Goal: Information Seeking & Learning: Learn about a topic

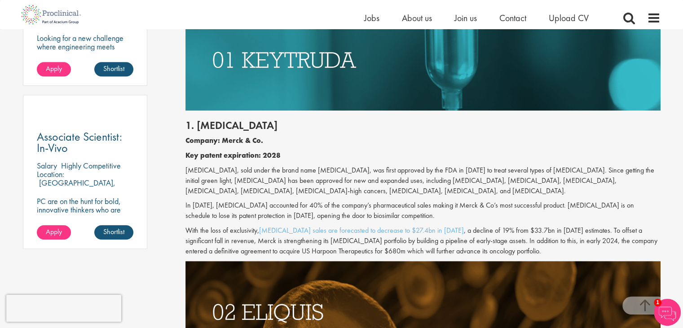
scroll to position [607, 0]
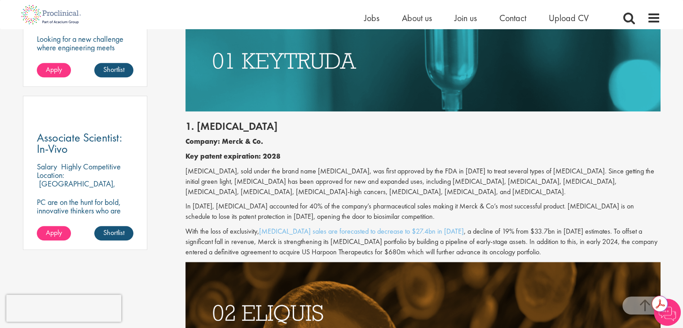
click at [201, 169] on p "[MEDICAL_DATA], sold under the brand name [MEDICAL_DATA], was first approved by…" at bounding box center [422, 181] width 475 height 31
copy p "[MEDICAL_DATA]"
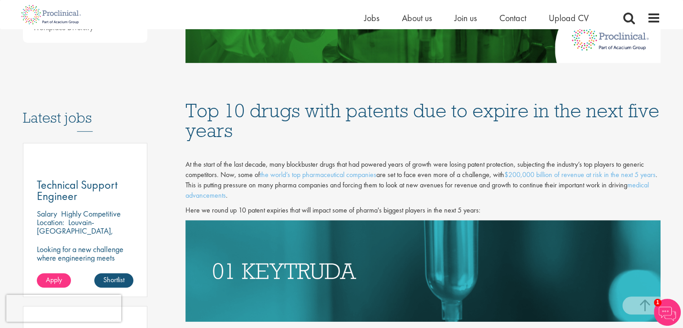
scroll to position [382, 0]
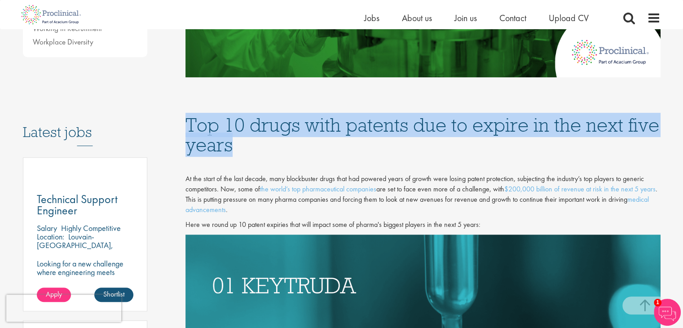
drag, startPoint x: 247, startPoint y: 145, endPoint x: 189, endPoint y: 129, distance: 60.0
click at [189, 129] on h1 "Top 10 drugs with patents due to expire in the next five years" at bounding box center [422, 135] width 475 height 40
copy h1 "Top 10 drugs with patents due to expire in the next five years"
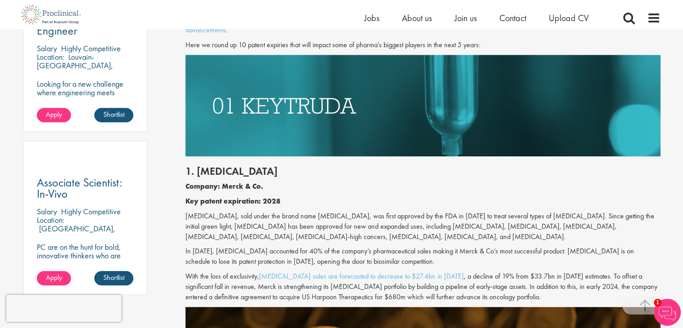
scroll to position [607, 0]
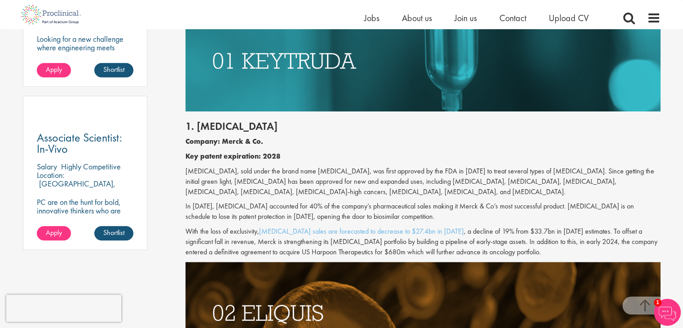
click at [196, 173] on p "[MEDICAL_DATA], sold under the brand name [MEDICAL_DATA], was first approved by…" at bounding box center [422, 181] width 475 height 31
copy p "[MEDICAL_DATA]"
click at [211, 123] on h2 "1. [MEDICAL_DATA]" at bounding box center [422, 126] width 475 height 12
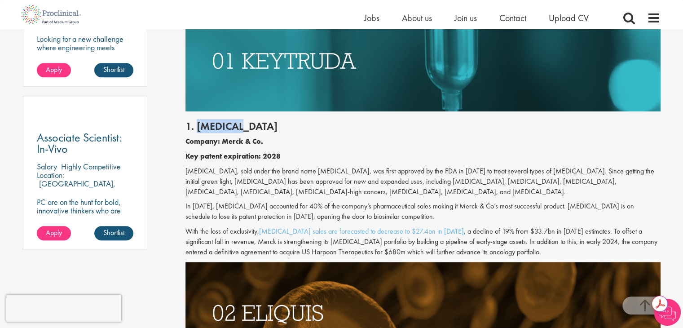
copy h2 "[MEDICAL_DATA]"
drag, startPoint x: 260, startPoint y: 142, endPoint x: 222, endPoint y: 139, distance: 38.2
click at [223, 139] on b "Company: Merck & Co." at bounding box center [224, 140] width 78 height 9
copy b "Merck & Co"
drag, startPoint x: 281, startPoint y: 157, endPoint x: 260, endPoint y: 160, distance: 21.0
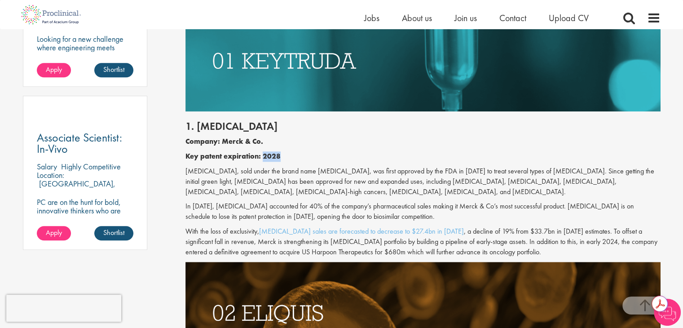
click at [262, 158] on p "Key patent expiration: 2028" at bounding box center [422, 156] width 475 height 10
copy b "2028"
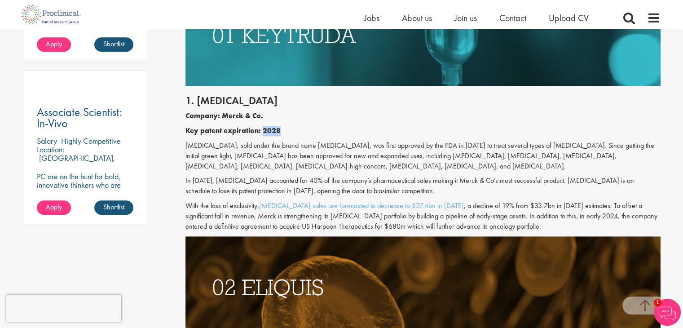
scroll to position [652, 0]
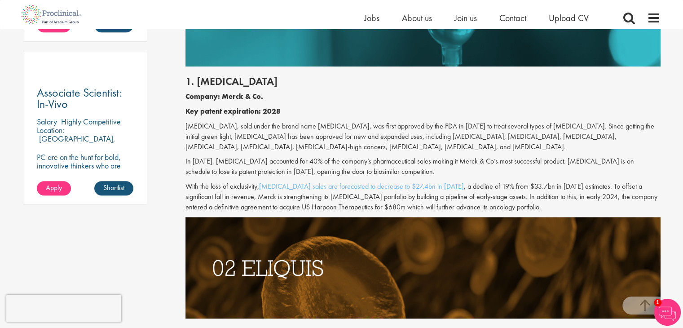
click at [321, 117] on div "1. [MEDICAL_DATA] Company: Merck & Co. Key patent expiration: 2028 [MEDICAL_DAT…" at bounding box center [423, 141] width 488 height 150
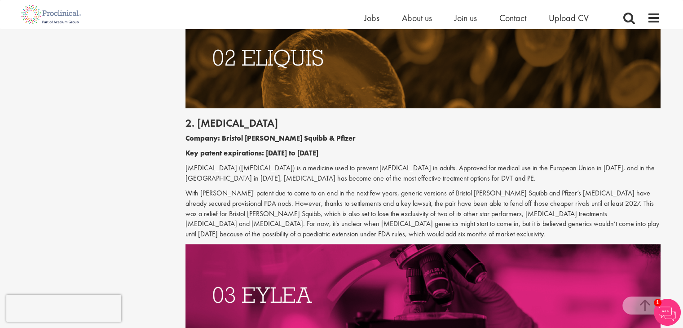
scroll to position [921, 0]
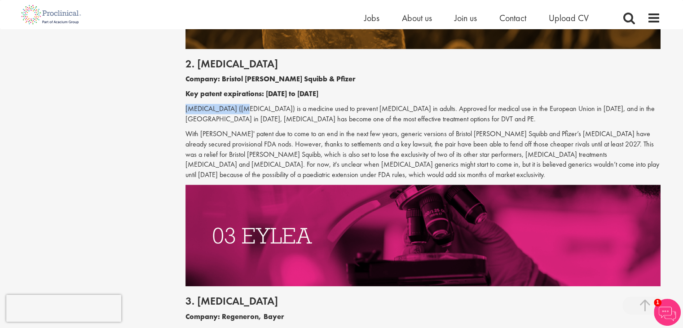
drag, startPoint x: 185, startPoint y: 106, endPoint x: 237, endPoint y: 105, distance: 51.6
click at [237, 105] on p "[MEDICAL_DATA] ([MEDICAL_DATA]) is a medicine used to prevent [MEDICAL_DATA] in…" at bounding box center [422, 114] width 475 height 21
copy p "[MEDICAL_DATA] ([MEDICAL_DATA])"
drag, startPoint x: 237, startPoint y: 61, endPoint x: 196, endPoint y: 61, distance: 41.3
click at [196, 61] on h2 "2. [MEDICAL_DATA]" at bounding box center [422, 64] width 475 height 12
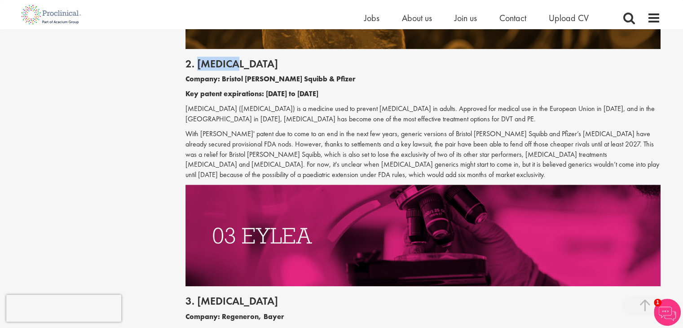
copy h2 "[MEDICAL_DATA]"
drag, startPoint x: 315, startPoint y: 80, endPoint x: 223, endPoint y: 83, distance: 92.5
click at [223, 83] on p "Company: Bristol [PERSON_NAME] Squibb & Pfizer" at bounding box center [422, 79] width 475 height 10
copy b "Bristol [PERSON_NAME] Squibb & Pfizer"
drag, startPoint x: 312, startPoint y: 92, endPoint x: 268, endPoint y: 92, distance: 44.4
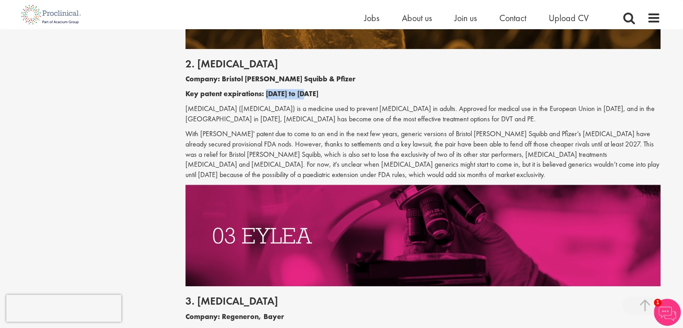
click at [268, 92] on p "Key patent expirations: [DATE] to [DATE]" at bounding box center [422, 94] width 475 height 10
copy b "[DATE] to [DATE]"
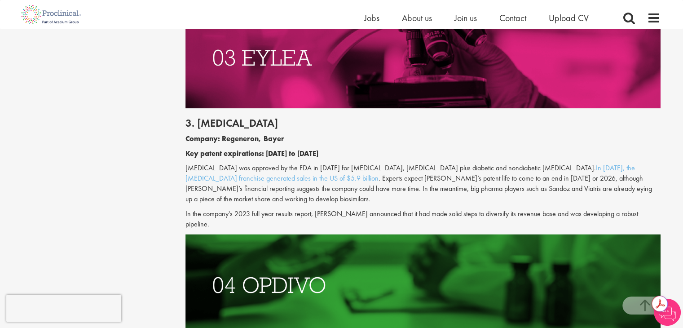
scroll to position [1101, 0]
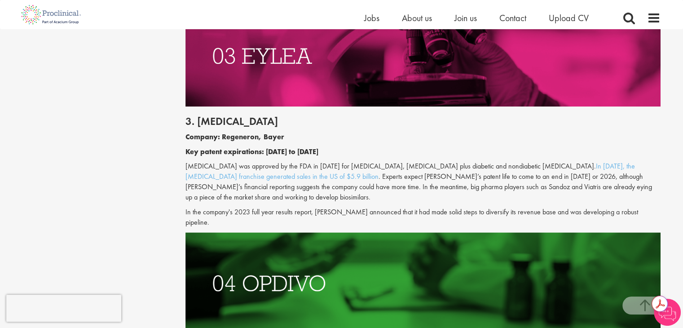
click at [192, 165] on p "[MEDICAL_DATA] was approved by the FDA in [DATE] for [MEDICAL_DATA], [MEDICAL_D…" at bounding box center [422, 181] width 475 height 41
drag, startPoint x: 287, startPoint y: 135, endPoint x: 219, endPoint y: 137, distance: 67.4
click at [220, 137] on p "Company: Regeneron, Bayer" at bounding box center [422, 137] width 475 height 10
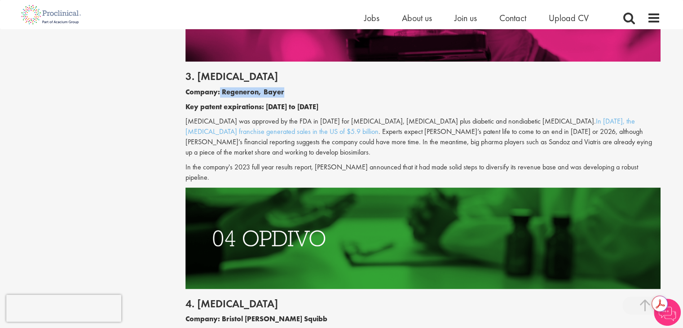
scroll to position [1146, 0]
drag, startPoint x: 310, startPoint y: 104, endPoint x: 266, endPoint y: 105, distance: 44.4
click at [266, 105] on b "Key patent expirations: [DATE] to [DATE]" at bounding box center [251, 106] width 133 height 9
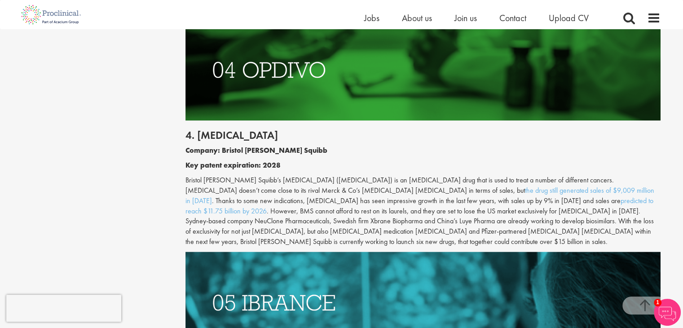
scroll to position [1325, 0]
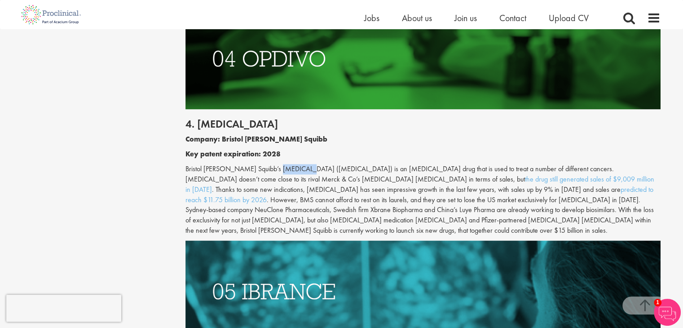
drag, startPoint x: 301, startPoint y: 155, endPoint x: 274, endPoint y: 160, distance: 27.8
click at [274, 164] on p "Bristol [PERSON_NAME] Squibb’s [MEDICAL_DATA] ([MEDICAL_DATA]) is an [MEDICAL_D…" at bounding box center [422, 200] width 475 height 72
click at [214, 118] on h2 "4. [MEDICAL_DATA]" at bounding box center [422, 124] width 475 height 12
drag, startPoint x: 294, startPoint y: 128, endPoint x: 221, endPoint y: 128, distance: 72.3
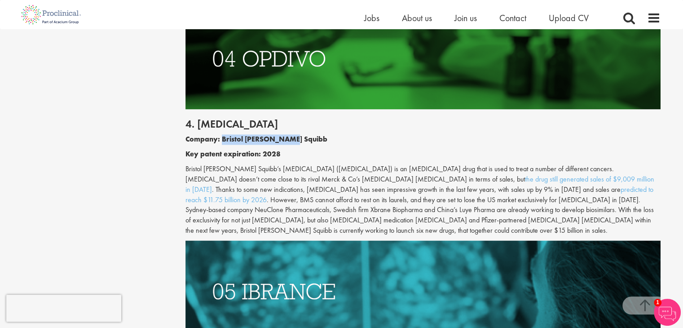
click at [221, 134] on p "Company: Bristol [PERSON_NAME] Squibb" at bounding box center [422, 139] width 475 height 10
drag, startPoint x: 279, startPoint y: 143, endPoint x: 260, endPoint y: 142, distance: 18.4
click at [264, 149] on b "Key patent expiration: 2028" at bounding box center [232, 153] width 95 height 9
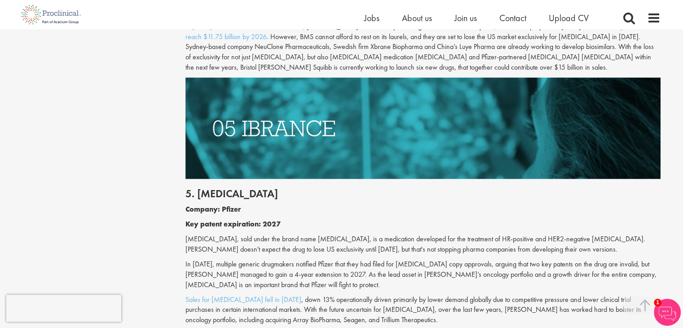
scroll to position [1550, 0]
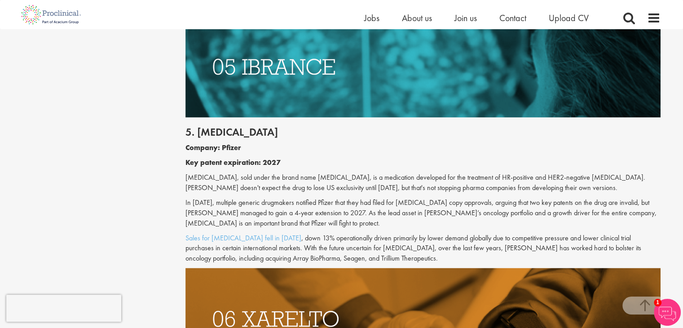
click at [196, 172] on p "[MEDICAL_DATA], sold under the brand name [MEDICAL_DATA], is a medication devel…" at bounding box center [422, 182] width 475 height 21
click at [198, 172] on p "[MEDICAL_DATA], sold under the brand name [MEDICAL_DATA], is a medication devel…" at bounding box center [422, 182] width 475 height 21
drag, startPoint x: 241, startPoint y: 112, endPoint x: 196, endPoint y: 110, distance: 44.5
click at [196, 126] on h2 "5. [MEDICAL_DATA]" at bounding box center [422, 132] width 475 height 12
drag, startPoint x: 244, startPoint y: 123, endPoint x: 223, endPoint y: 123, distance: 21.1
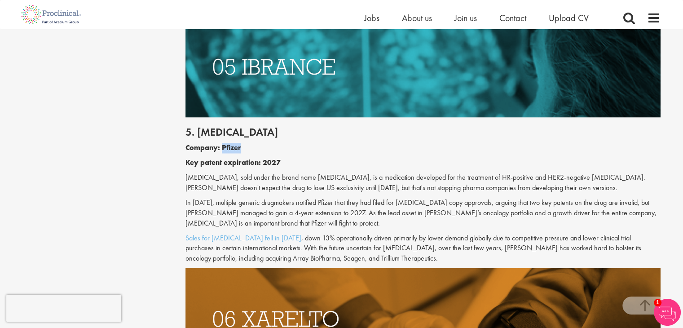
click at [223, 143] on p "Company: Pfizer" at bounding box center [422, 148] width 475 height 10
click at [268, 157] on b "Key patent expiration: 2027" at bounding box center [232, 161] width 95 height 9
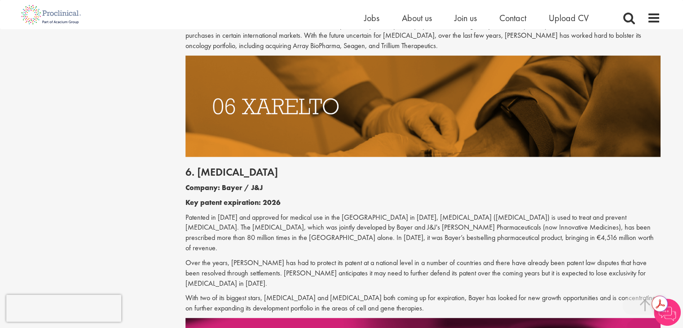
scroll to position [1774, 0]
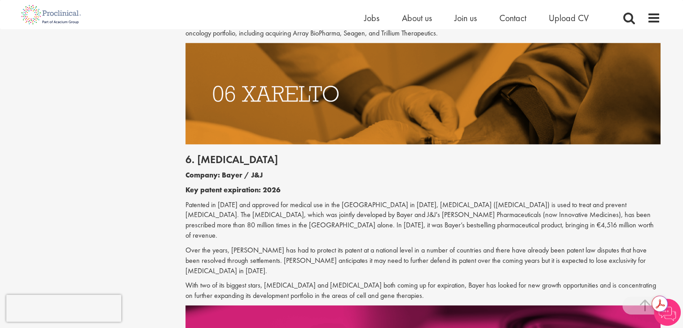
click at [427, 200] on p "Patented in [DATE] and approved for medical use in the [GEOGRAPHIC_DATA] in [DA…" at bounding box center [422, 220] width 475 height 41
click at [208, 154] on h2 "6. [MEDICAL_DATA]" at bounding box center [422, 160] width 475 height 12
drag, startPoint x: 264, startPoint y: 153, endPoint x: 222, endPoint y: 155, distance: 41.8
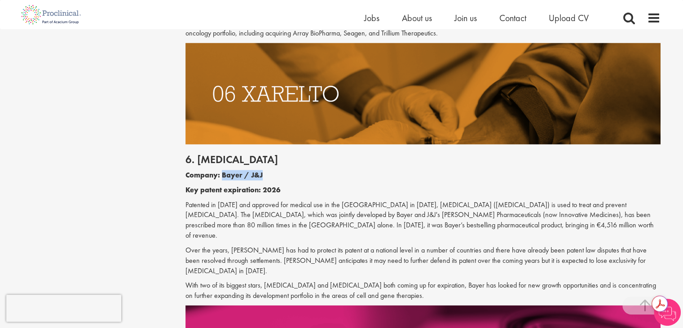
click at [222, 170] on p "Company: Bayer / J&J" at bounding box center [422, 175] width 475 height 10
click at [273, 185] on b "Key patent expiration: 2026" at bounding box center [232, 189] width 95 height 9
click at [274, 185] on b "Key patent expiration: 2026" at bounding box center [232, 189] width 95 height 9
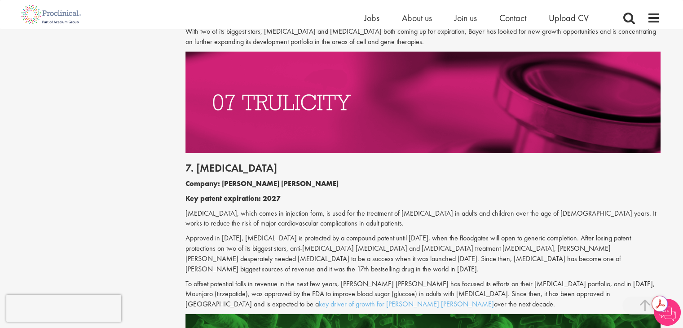
scroll to position [2043, 0]
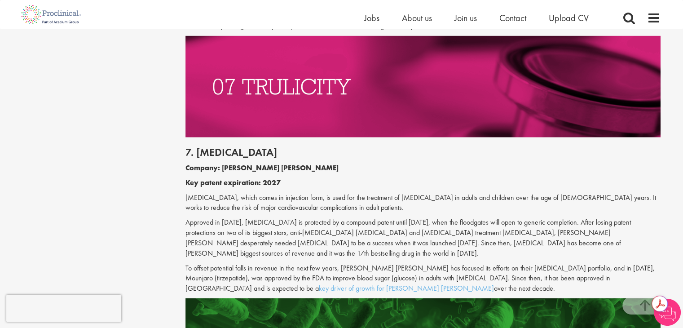
click at [199, 193] on p "[MEDICAL_DATA], which comes in injection form, is used for the treatment of [ME…" at bounding box center [422, 203] width 475 height 21
drag, startPoint x: 246, startPoint y: 127, endPoint x: 222, endPoint y: 125, distance: 23.9
click at [222, 163] on p "Company: [PERSON_NAME] [PERSON_NAME]" at bounding box center [422, 168] width 475 height 10
drag, startPoint x: 413, startPoint y: 158, endPoint x: 334, endPoint y: 156, distance: 78.1
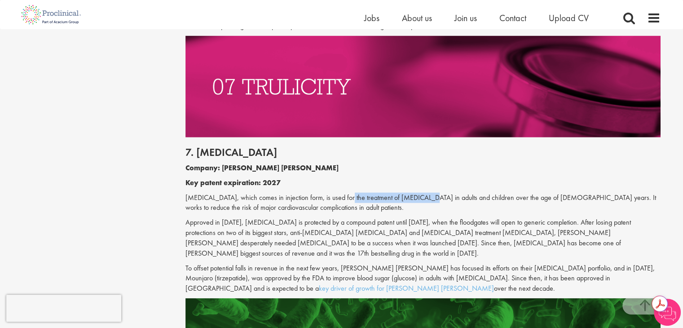
click at [334, 193] on p "[MEDICAL_DATA], which comes in injection form, is used for the treatment of [ME…" at bounding box center [422, 203] width 475 height 21
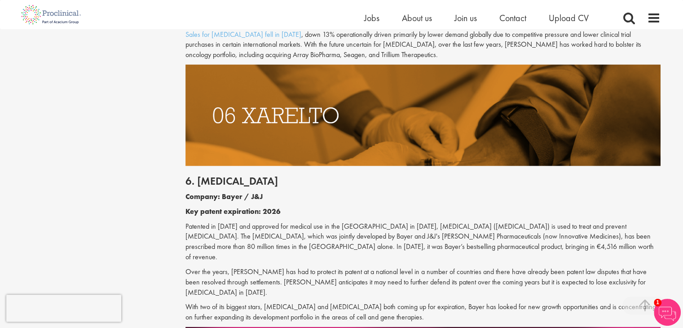
scroll to position [1774, 0]
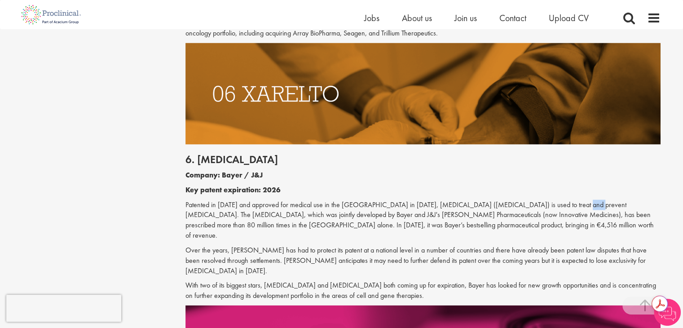
drag, startPoint x: 566, startPoint y: 183, endPoint x: 570, endPoint y: 188, distance: 6.7
click at [557, 200] on p "Patented in [DATE] and approved for medical use in the [GEOGRAPHIC_DATA] in [DA…" at bounding box center [422, 220] width 475 height 41
drag, startPoint x: 567, startPoint y: 183, endPoint x: 516, endPoint y: 182, distance: 51.6
click at [516, 200] on p "Patented in [DATE] and approved for medical use in the [GEOGRAPHIC_DATA] in [DA…" at bounding box center [422, 220] width 475 height 41
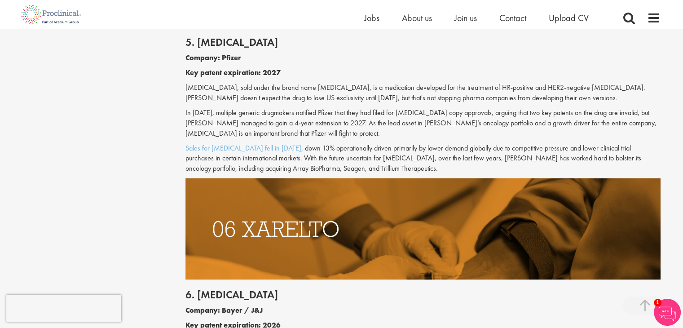
scroll to position [1550, 0]
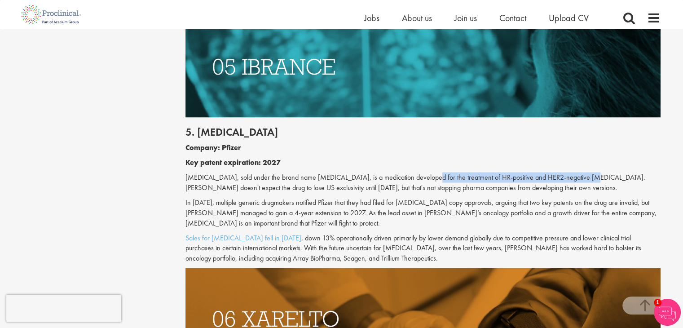
drag, startPoint x: 576, startPoint y: 156, endPoint x: 415, endPoint y: 158, distance: 161.2
click at [415, 172] on p "[MEDICAL_DATA], sold under the brand name [MEDICAL_DATA], is a medication devel…" at bounding box center [422, 182] width 475 height 21
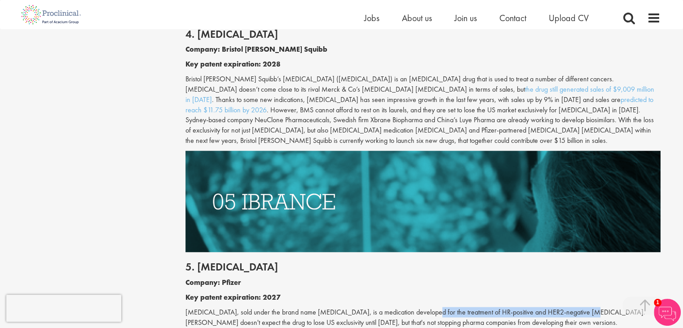
scroll to position [1370, 0]
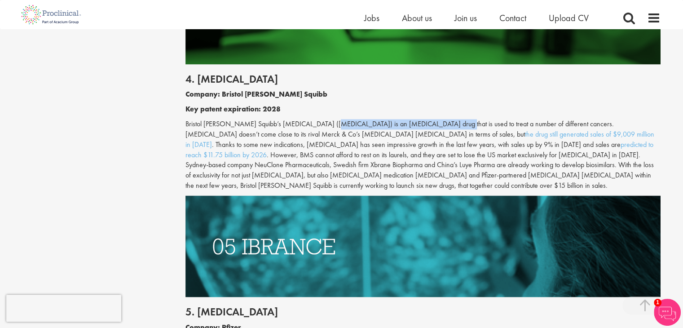
drag, startPoint x: 320, startPoint y: 112, endPoint x: 434, endPoint y: 115, distance: 113.1
click at [434, 119] on p "Bristol [PERSON_NAME] Squibb’s [MEDICAL_DATA] ([MEDICAL_DATA]) is an [MEDICAL_D…" at bounding box center [422, 155] width 475 height 72
click at [488, 119] on p "Bristol [PERSON_NAME] Squibb’s [MEDICAL_DATA] ([MEDICAL_DATA]) is an [MEDICAL_D…" at bounding box center [422, 155] width 475 height 72
drag, startPoint x: 514, startPoint y: 110, endPoint x: 321, endPoint y: 114, distance: 192.6
click at [321, 119] on p "Bristol [PERSON_NAME] Squibb’s [MEDICAL_DATA] ([MEDICAL_DATA]) is an [MEDICAL_D…" at bounding box center [422, 155] width 475 height 72
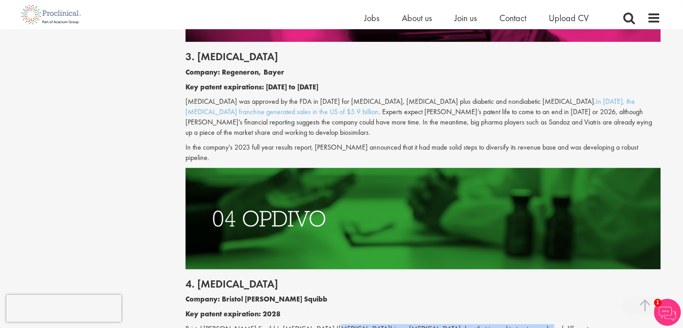
scroll to position [1101, 0]
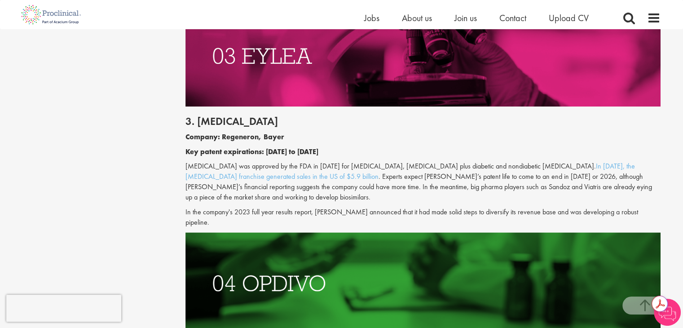
drag, startPoint x: 603, startPoint y: 166, endPoint x: 320, endPoint y: 164, distance: 283.2
click at [320, 164] on p "[MEDICAL_DATA] was approved by the FDA in [DATE] for [MEDICAL_DATA], [MEDICAL_D…" at bounding box center [422, 181] width 475 height 41
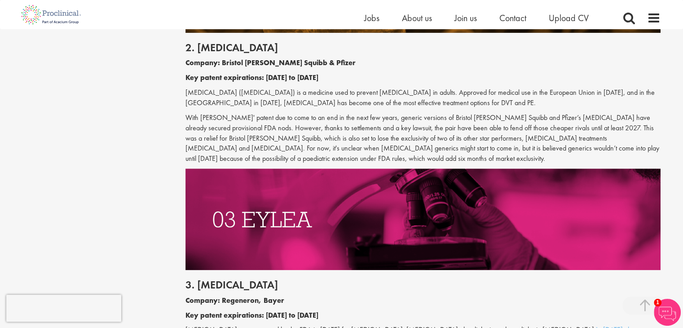
scroll to position [876, 0]
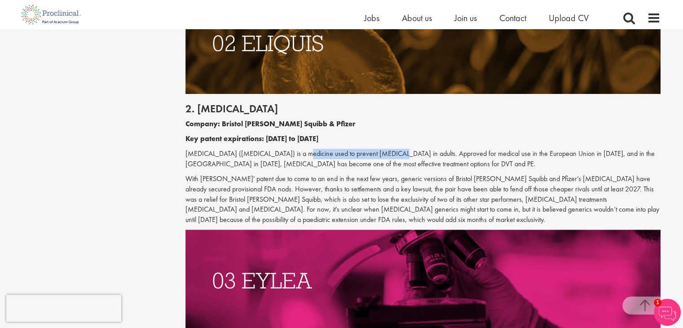
drag, startPoint x: 290, startPoint y: 152, endPoint x: 375, endPoint y: 153, distance: 84.4
click at [375, 153] on p "[MEDICAL_DATA] ([MEDICAL_DATA]) is a medicine used to prevent [MEDICAL_DATA] in…" at bounding box center [422, 159] width 475 height 21
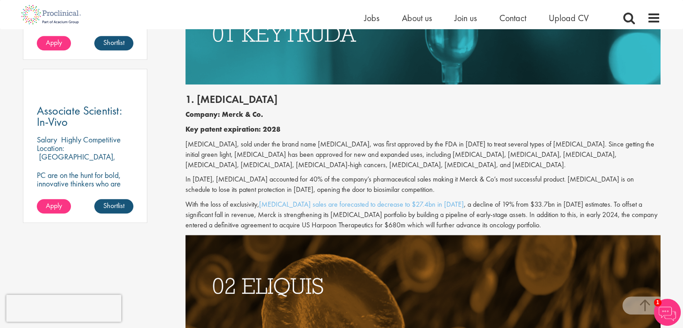
scroll to position [607, 0]
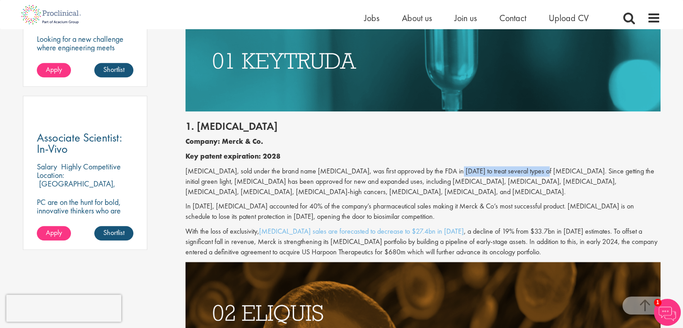
drag, startPoint x: 445, startPoint y: 171, endPoint x: 531, endPoint y: 171, distance: 86.2
click at [531, 171] on p "[MEDICAL_DATA], sold under the brand name [MEDICAL_DATA], was first approved by…" at bounding box center [422, 181] width 475 height 31
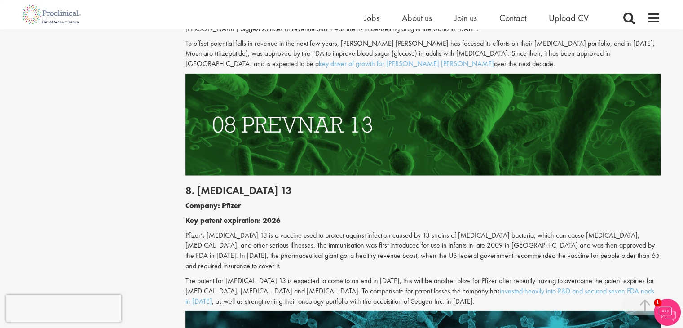
scroll to position [2313, 0]
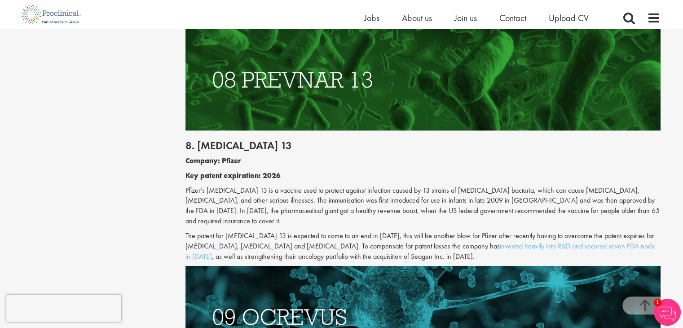
click at [210, 185] on p "Pfizer’s [MEDICAL_DATA] 13 is a vaccine used to protect against infection cause…" at bounding box center [422, 205] width 475 height 41
drag, startPoint x: 255, startPoint y: 92, endPoint x: 198, endPoint y: 92, distance: 57.0
click at [198, 140] on h2 "8. [MEDICAL_DATA] 13" at bounding box center [422, 146] width 475 height 12
click at [234, 156] on b "Company: Pfizer" at bounding box center [213, 160] width 56 height 9
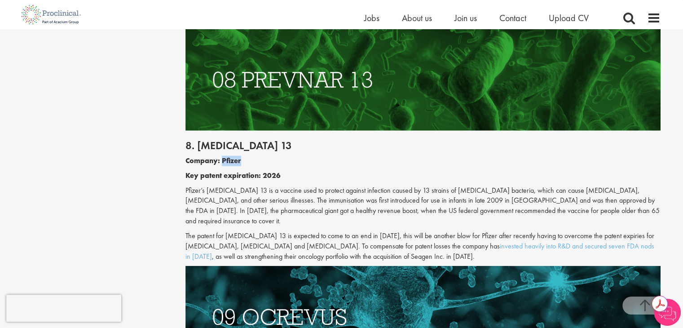
click at [234, 156] on b "Company: Pfizer" at bounding box center [213, 160] width 56 height 9
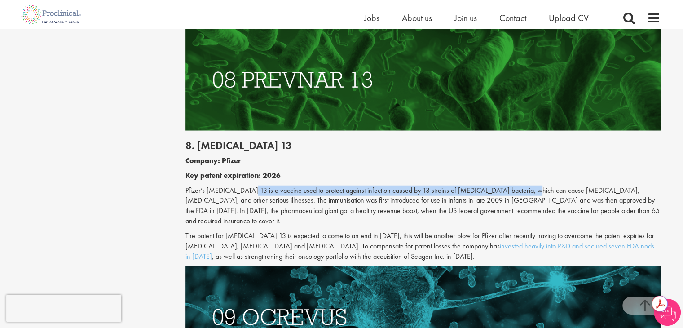
drag, startPoint x: 527, startPoint y: 139, endPoint x: 244, endPoint y: 136, distance: 282.8
click at [244, 185] on p "Pfizer’s [MEDICAL_DATA] 13 is a vaccine used to protect against infection cause…" at bounding box center [422, 205] width 475 height 41
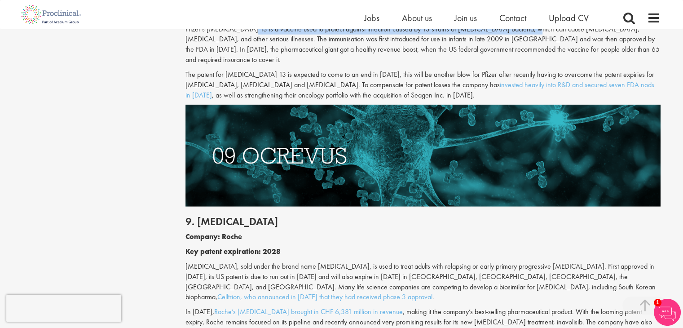
scroll to position [2537, 0]
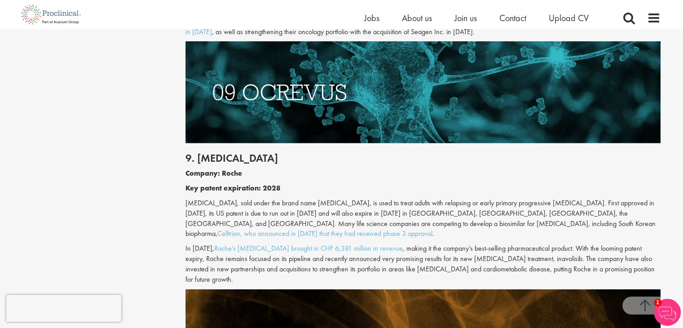
click at [203, 143] on div "9. [MEDICAL_DATA] Company: Roche Key patent expiration: 2028 [MEDICAL_DATA], so…" at bounding box center [423, 216] width 488 height 146
click at [193, 198] on p "[MEDICAL_DATA], sold under the brand name [MEDICAL_DATA], is used to treat adul…" at bounding box center [422, 218] width 475 height 41
click at [228, 152] on h2 "9. [MEDICAL_DATA]" at bounding box center [422, 158] width 475 height 12
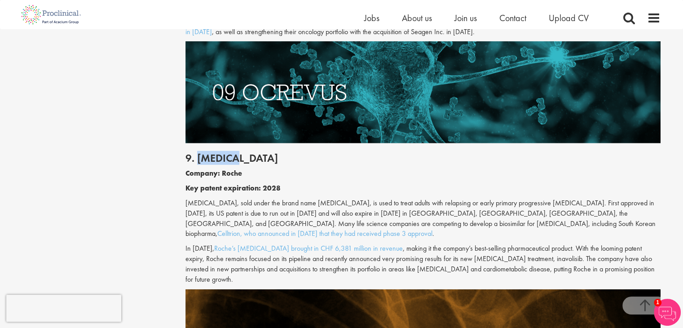
click at [239, 168] on b "Company: Roche" at bounding box center [213, 172] width 57 height 9
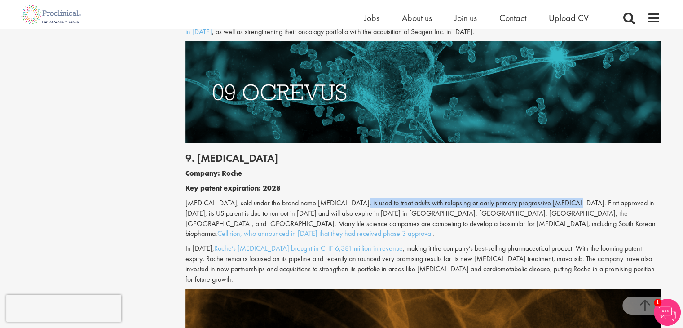
drag, startPoint x: 349, startPoint y: 140, endPoint x: 554, endPoint y: 140, distance: 204.7
click at [554, 198] on p "[MEDICAL_DATA], sold under the brand name [MEDICAL_DATA], is used to treat adul…" at bounding box center [422, 218] width 475 height 41
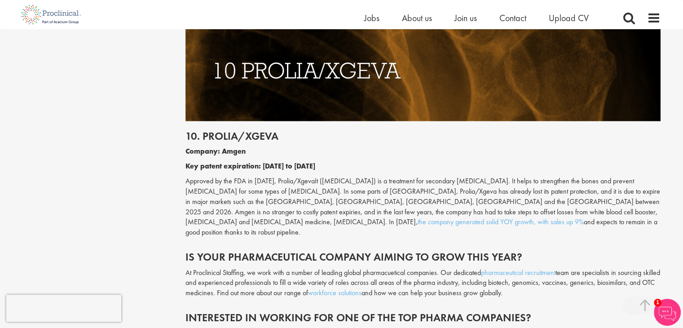
scroll to position [2761, 0]
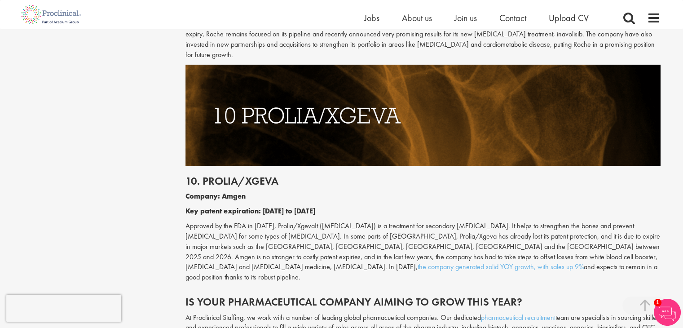
click at [333, 221] on p "Approved by the FDA in [DATE], Prolia/XgevaIt ([MEDICAL_DATA]) is a treatment f…" at bounding box center [422, 251] width 475 height 61
drag, startPoint x: 281, startPoint y: 110, endPoint x: 204, endPoint y: 112, distance: 76.8
click at [204, 175] on h2 "10. Prolia/Xgeva" at bounding box center [422, 181] width 475 height 12
click at [232, 191] on b "Company: Amgen" at bounding box center [215, 195] width 60 height 9
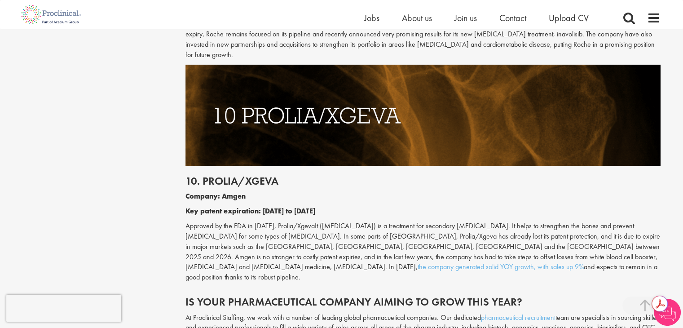
click at [232, 191] on b "Company: Amgen" at bounding box center [215, 195] width 60 height 9
drag, startPoint x: 360, startPoint y: 153, endPoint x: 468, endPoint y: 152, distance: 107.3
click at [468, 221] on p "Approved by the FDA in [DATE], Prolia/XgevaIt ([MEDICAL_DATA]) is a treatment f…" at bounding box center [422, 251] width 475 height 61
